Goal: Information Seeking & Learning: Learn about a topic

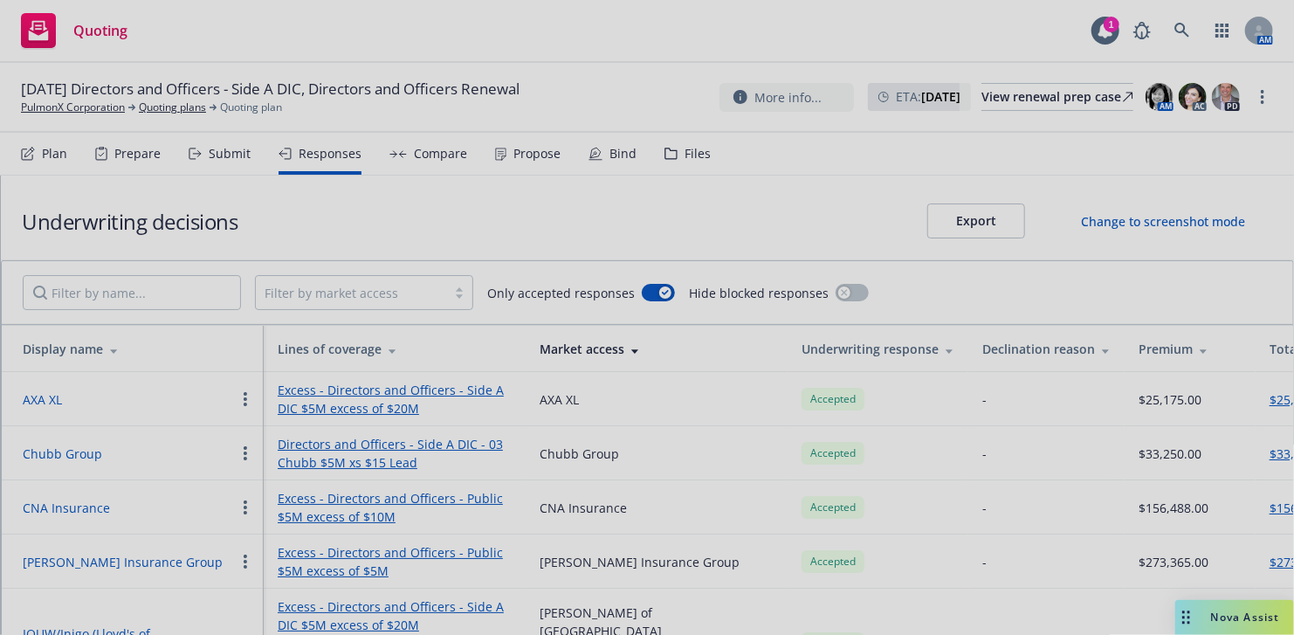
scroll to position [76, 0]
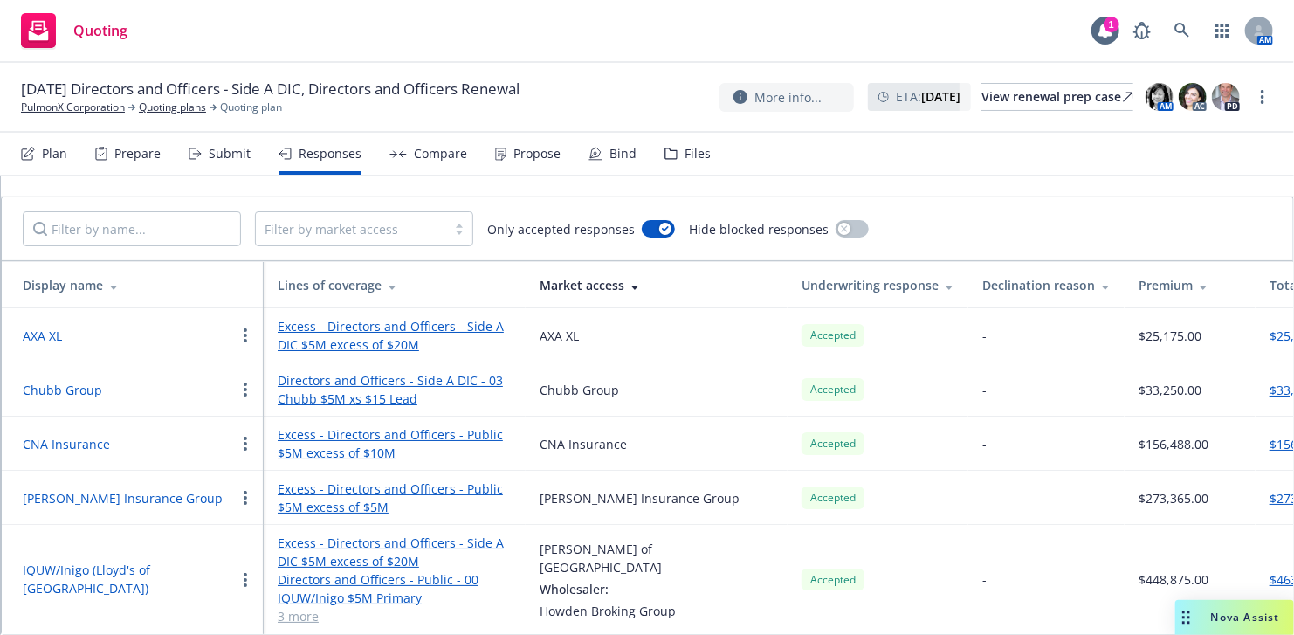
click at [313, 325] on link "Excess - Directors and Officers - Side A DIC $5M excess of $20M" at bounding box center [395, 335] width 234 height 37
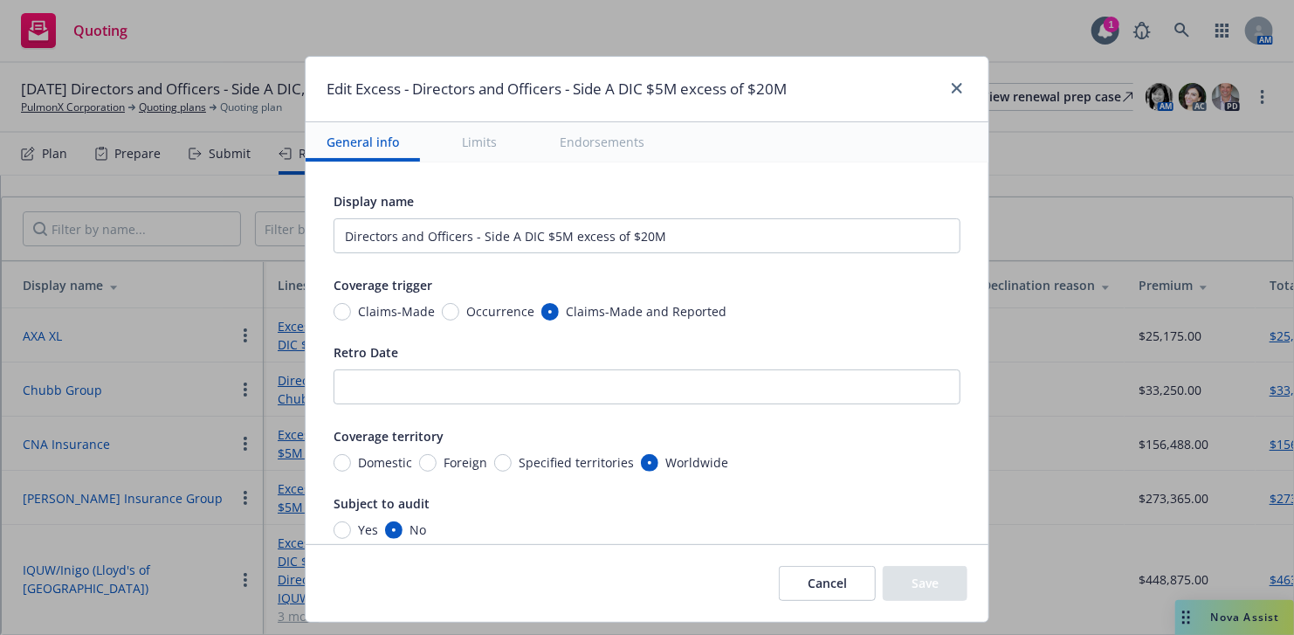
click at [451, 134] on button "Limits" at bounding box center [479, 141] width 77 height 39
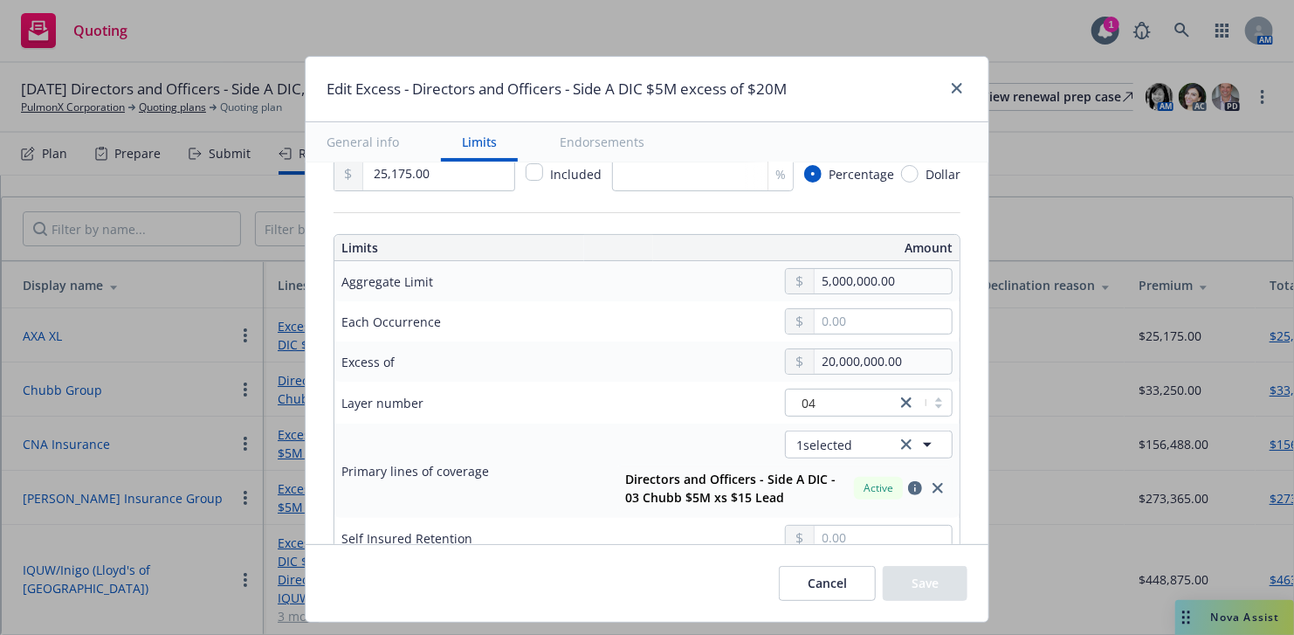
scroll to position [527, 0]
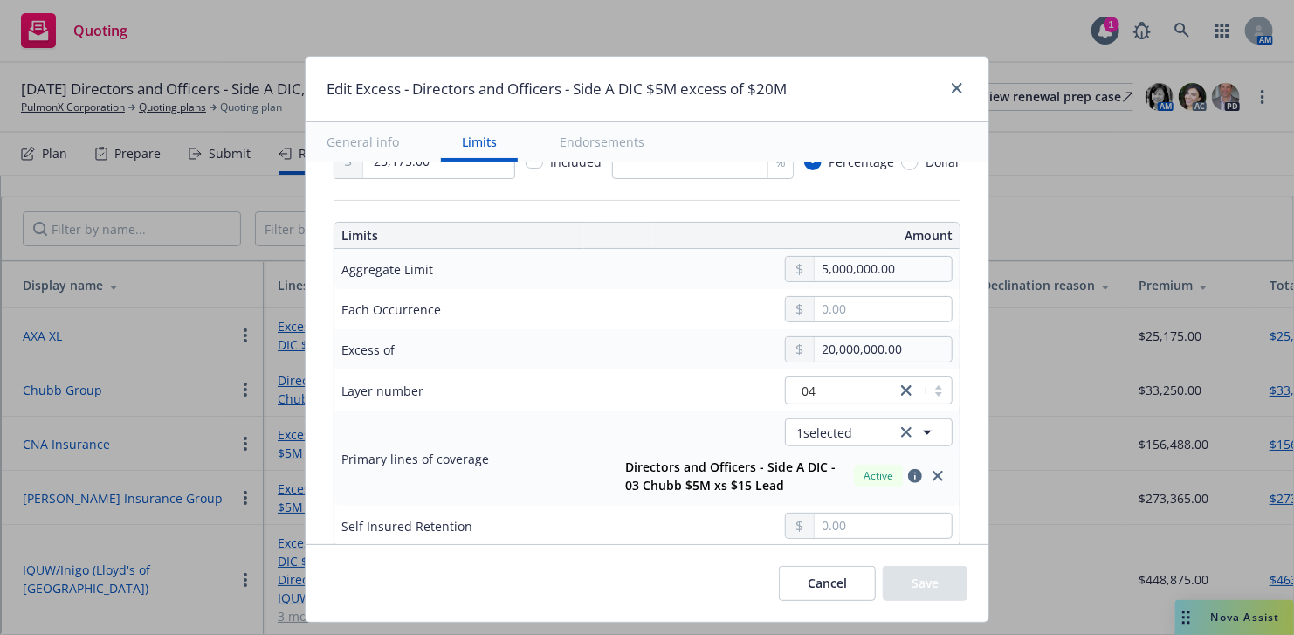
click at [823, 575] on button "Cancel" at bounding box center [827, 583] width 97 height 35
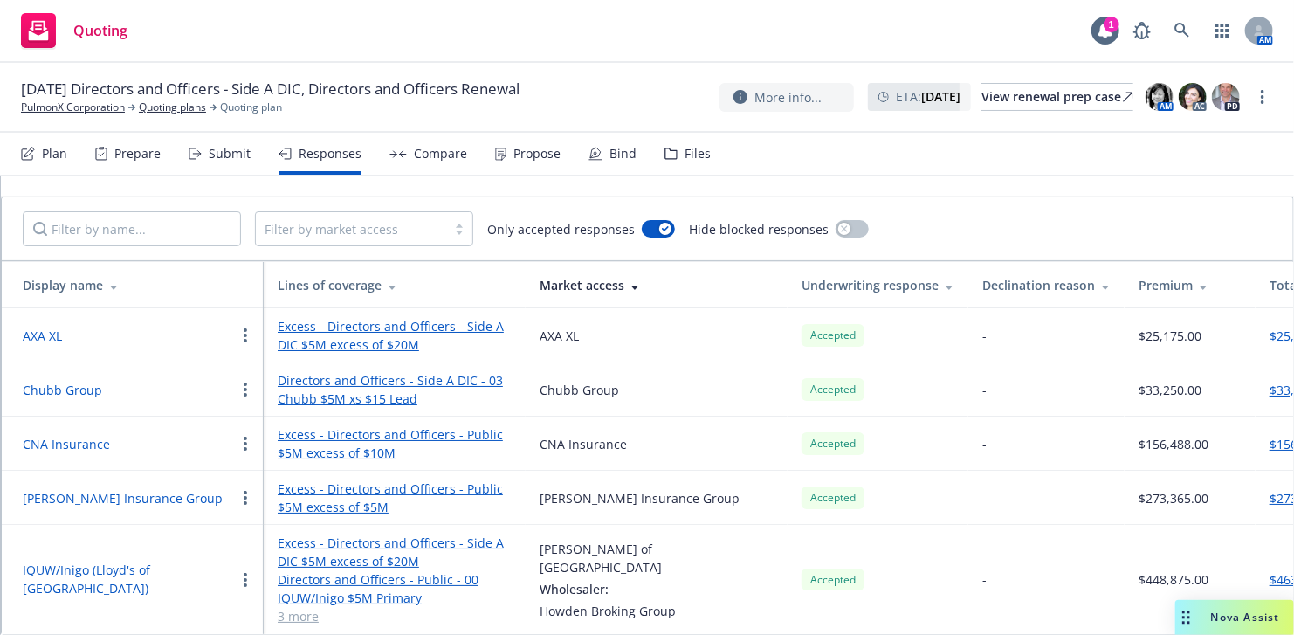
click at [947, 279] on icon at bounding box center [950, 285] width 9 height 13
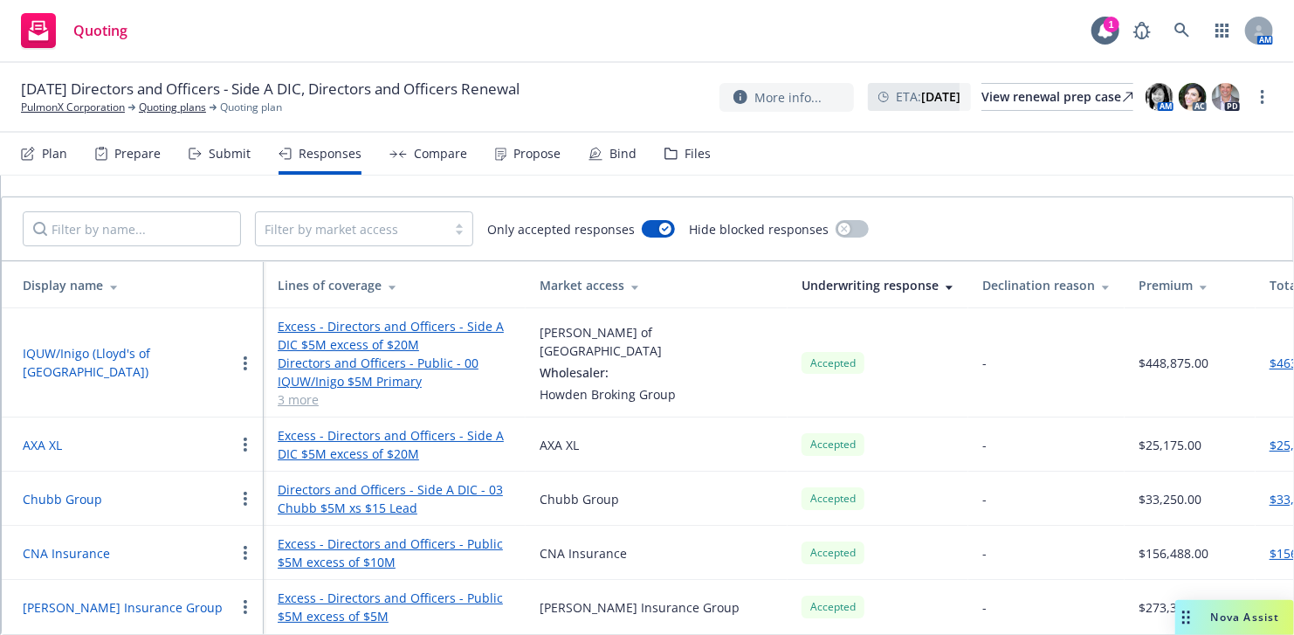
click at [947, 279] on icon at bounding box center [950, 285] width 9 height 13
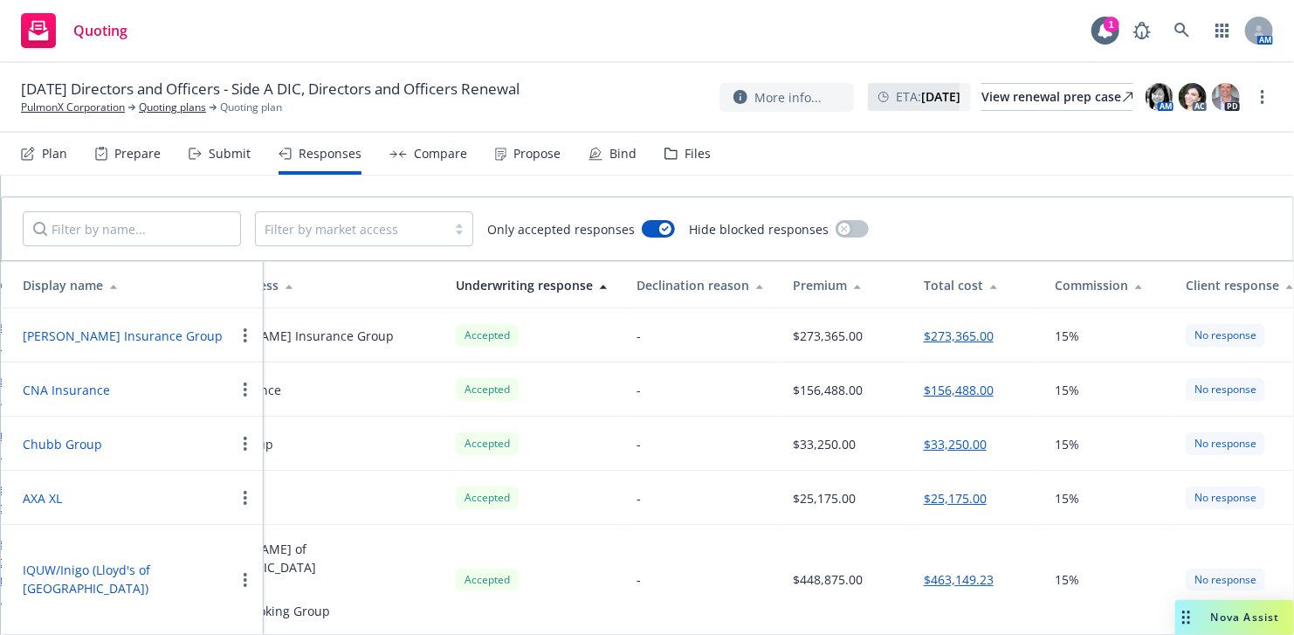
scroll to position [0, 369]
